Goal: Task Accomplishment & Management: Complete application form

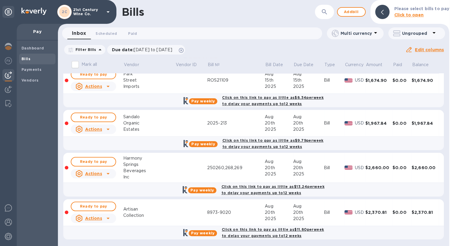
click at [25, 58] on b "Bills" at bounding box center [25, 59] width 9 height 4
click at [357, 12] on span "Add bill" at bounding box center [351, 11] width 18 height 7
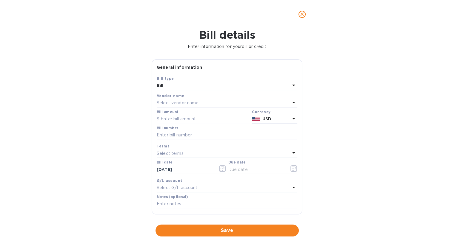
click at [184, 97] on div "Vendor name" at bounding box center [227, 96] width 140 height 6
click at [185, 101] on p "Select vendor name" at bounding box center [178, 103] width 42 height 6
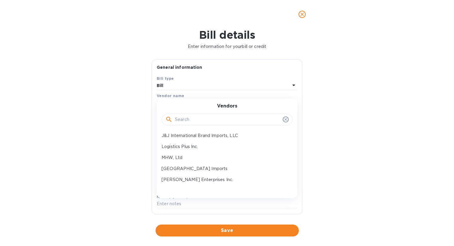
scroll to position [119, 0]
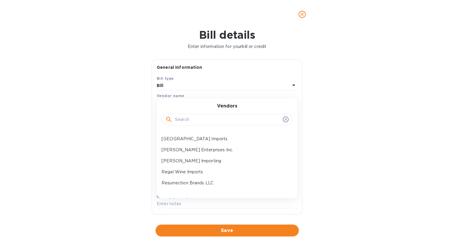
click at [193, 151] on p "[PERSON_NAME] Enterprises Inc." at bounding box center [224, 150] width 126 height 6
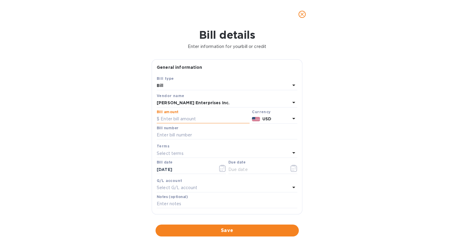
click at [188, 121] on input "text" at bounding box center [203, 119] width 93 height 9
click at [205, 117] on input "text" at bounding box center [203, 119] width 93 height 9
type input "880.75"
click at [197, 135] on input "text" at bounding box center [227, 135] width 140 height 9
type input "1772-523,524"
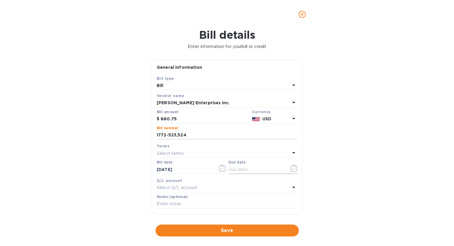
click at [290, 168] on icon "button" at bounding box center [293, 168] width 7 height 7
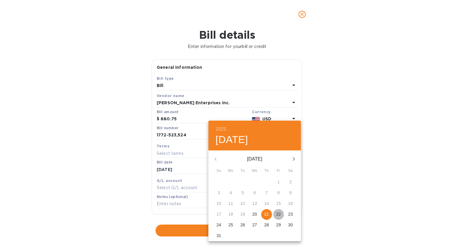
click at [280, 214] on p "22" at bounding box center [278, 214] width 5 height 6
type input "[DATE]"
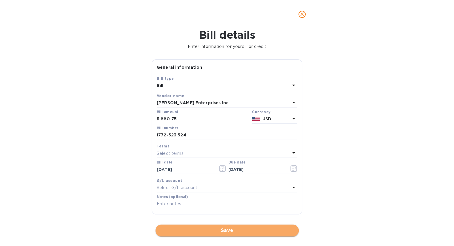
click at [234, 231] on span "Save" at bounding box center [227, 230] width 134 height 7
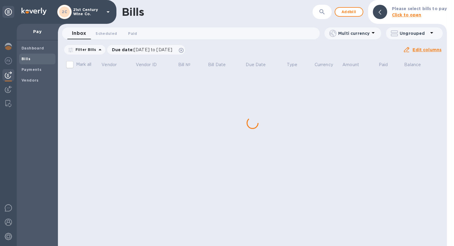
scroll to position [0, 0]
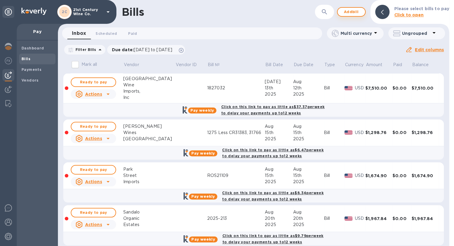
click at [349, 13] on span "Add bill" at bounding box center [351, 11] width 18 height 7
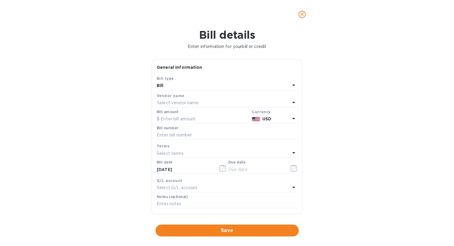
click at [198, 100] on p "Select vendor name" at bounding box center [178, 103] width 42 height 6
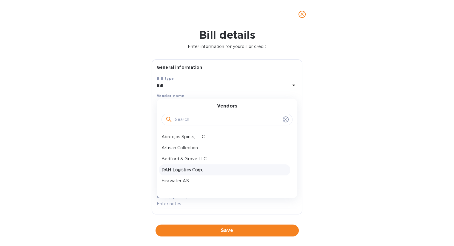
click at [197, 171] on p "DAH Logistics Corp." at bounding box center [224, 170] width 126 height 6
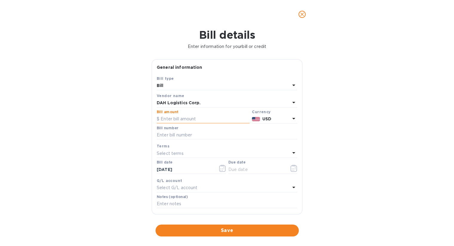
click at [184, 119] on input "text" at bounding box center [203, 119] width 93 height 9
type input "184.50"
click at [185, 134] on input "text" at bounding box center [227, 135] width 140 height 9
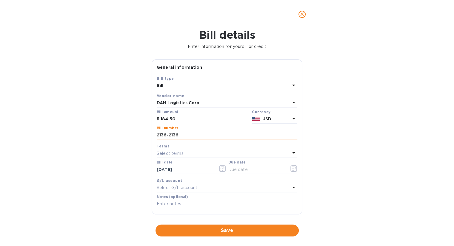
click at [166, 136] on input "2136-2136" at bounding box center [227, 135] width 140 height 9
type input "2135-2136"
click at [293, 168] on icon "button" at bounding box center [293, 168] width 7 height 7
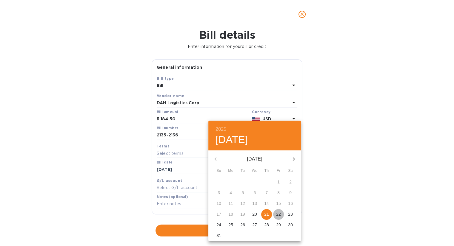
click at [277, 217] on p "22" at bounding box center [278, 214] width 5 height 6
type input "[DATE]"
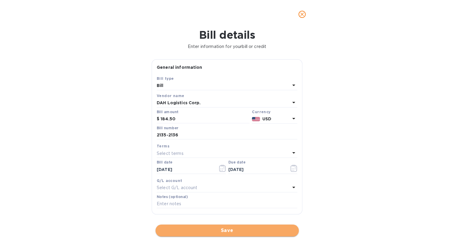
click at [233, 231] on span "Save" at bounding box center [227, 230] width 134 height 7
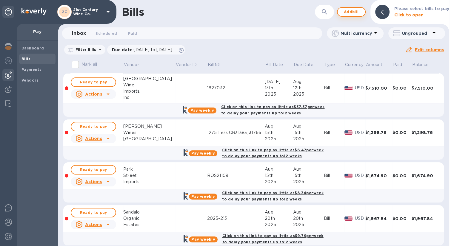
click at [349, 11] on span "Add bill" at bounding box center [351, 11] width 18 height 7
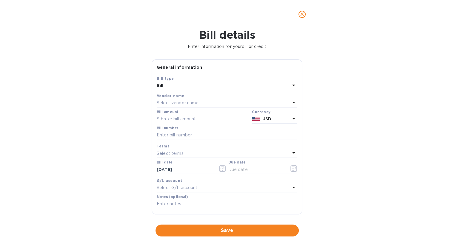
click at [203, 103] on div "Select vendor name" at bounding box center [223, 103] width 133 height 8
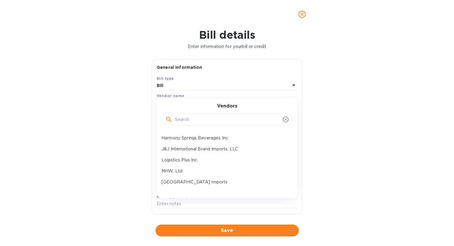
scroll to position [89, 0]
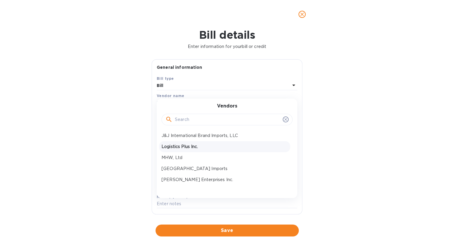
click at [208, 146] on p "Logistics Plus Inc." at bounding box center [224, 147] width 126 height 6
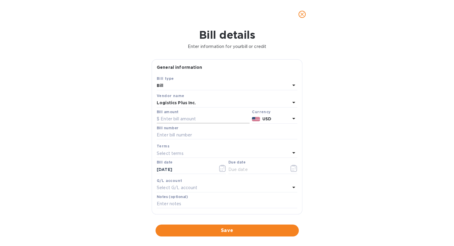
click at [206, 120] on input "text" at bounding box center [203, 119] width 93 height 9
type input "568"
click at [225, 134] on input "text" at bounding box center [227, 135] width 140 height 9
click at [182, 135] on input "text" at bounding box center [227, 135] width 140 height 9
paste input "LPA1736187V"
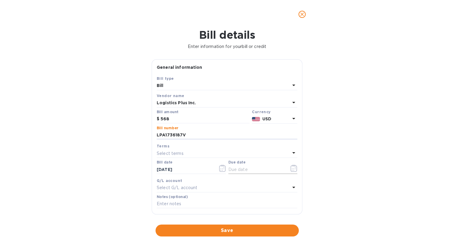
type input "LPA1736187V"
click at [290, 167] on icon "button" at bounding box center [293, 168] width 7 height 7
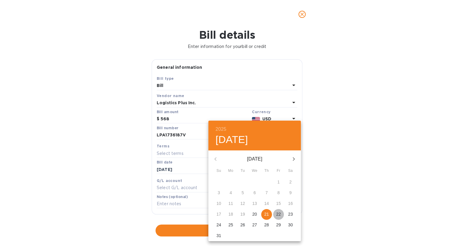
click at [277, 214] on p "22" at bounding box center [278, 214] width 5 height 6
type input "[DATE]"
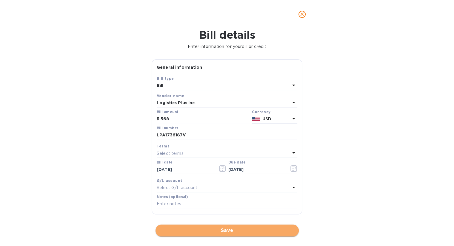
click at [239, 230] on span "Save" at bounding box center [227, 230] width 134 height 7
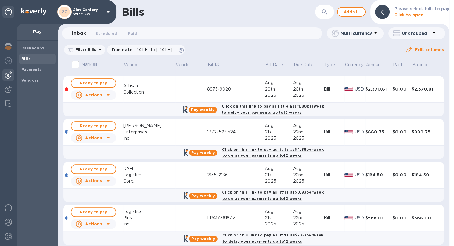
scroll to position [224, 0]
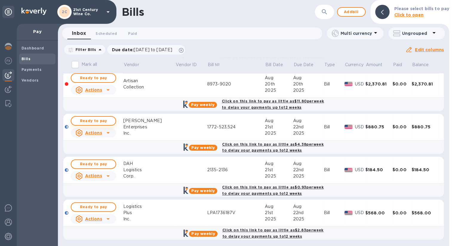
click at [103, 119] on span "Ready to pay" at bounding box center [93, 120] width 35 height 7
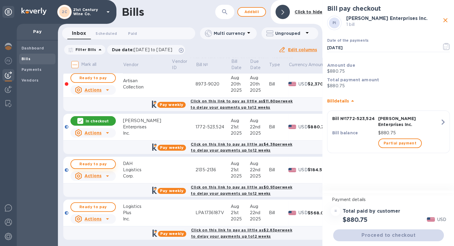
click at [103, 164] on span "Ready to pay" at bounding box center [93, 164] width 35 height 7
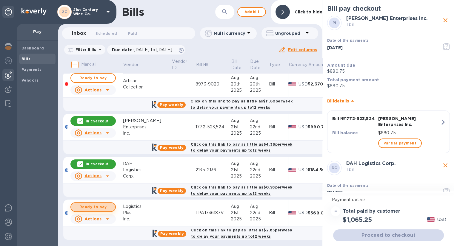
click at [99, 204] on span "Ready to pay" at bounding box center [93, 207] width 35 height 7
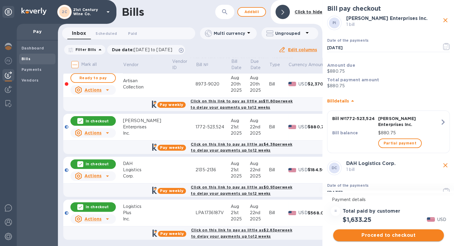
click at [378, 235] on span "Proceed to checkout" at bounding box center [388, 235] width 101 height 7
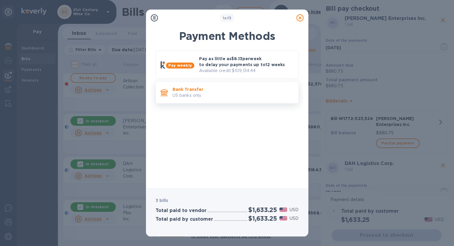
click at [212, 93] on p "US banks only." at bounding box center [232, 95] width 121 height 6
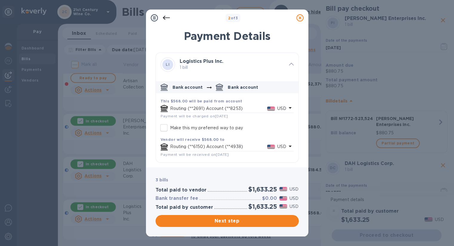
scroll to position [0, 0]
click at [224, 222] on span "Next step" at bounding box center [227, 221] width 134 height 7
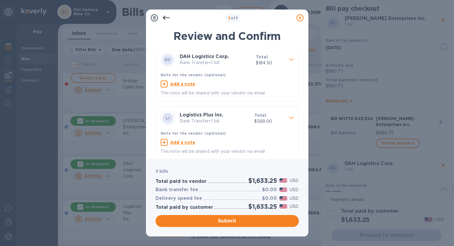
scroll to position [68, 0]
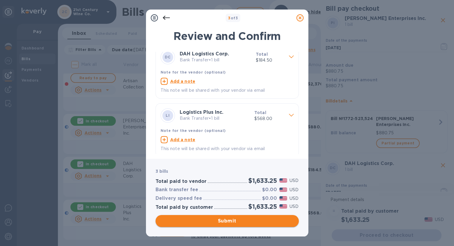
click at [228, 220] on span "Submit" at bounding box center [227, 221] width 134 height 7
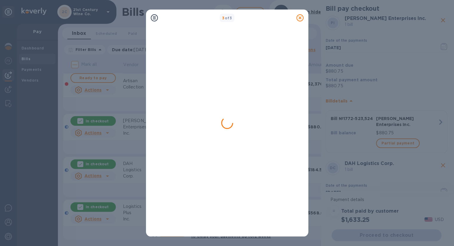
scroll to position [0, 0]
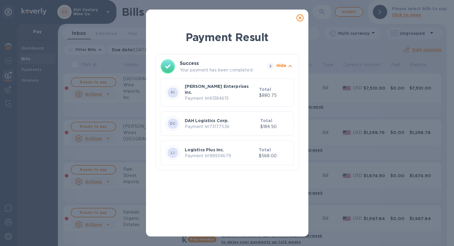
click at [301, 18] on icon at bounding box center [299, 17] width 7 height 7
